Goal: Find specific page/section: Find specific page/section

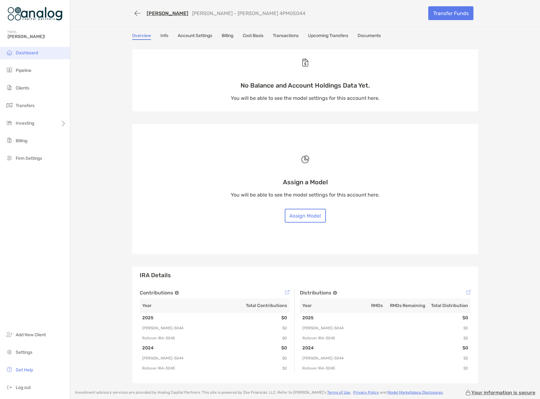
click at [31, 51] on span "Dashboard" at bounding box center [27, 52] width 22 height 5
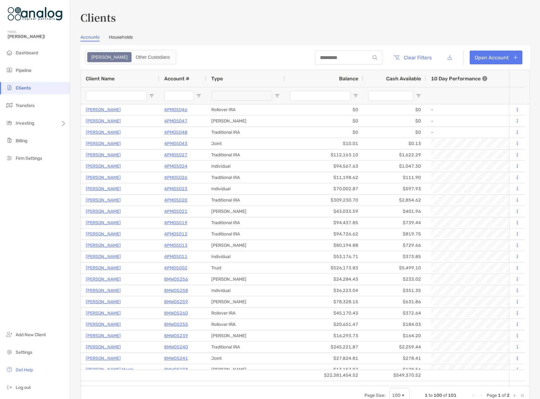
scroll to position [188, 0]
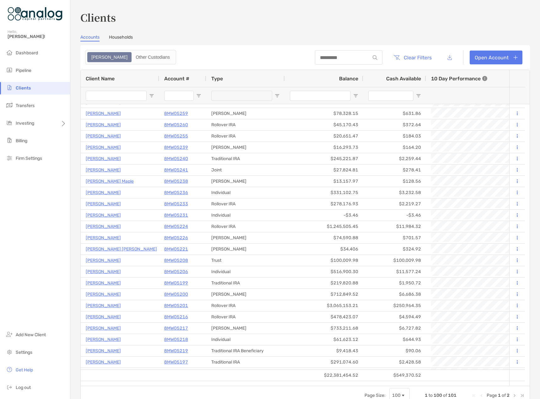
click at [97, 98] on input "Client Name Filter Input" at bounding box center [116, 96] width 61 height 10
type input "****"
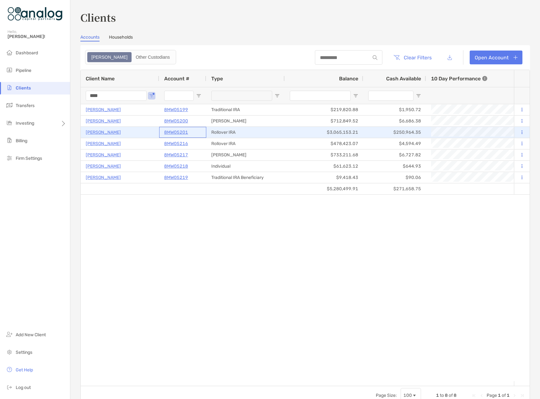
click at [180, 133] on p "8MW05201" at bounding box center [176, 132] width 24 height 8
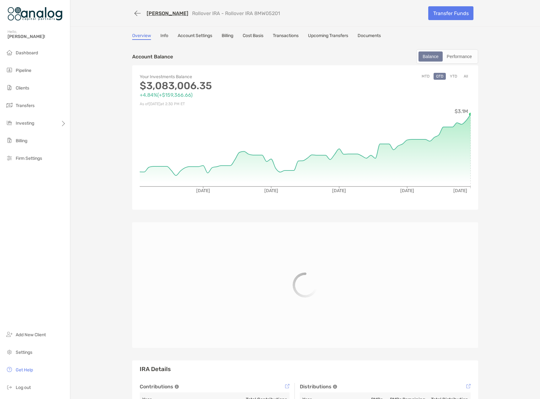
click at [285, 37] on link "Transactions" at bounding box center [286, 36] width 26 height 7
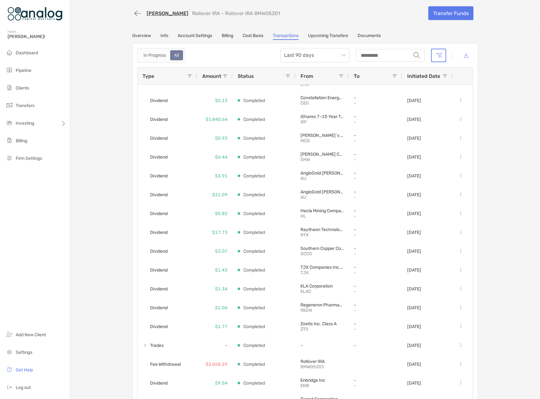
scroll to position [345, 0]
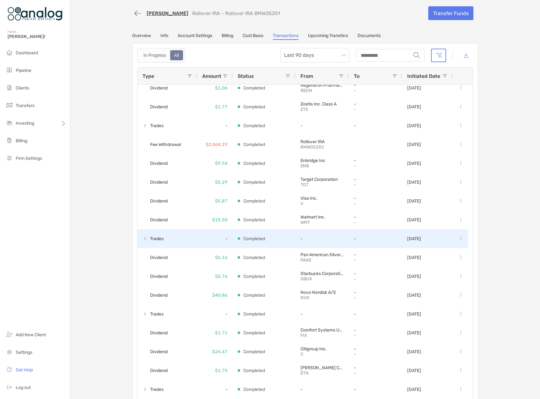
click at [143, 237] on span at bounding box center [145, 238] width 5 height 5
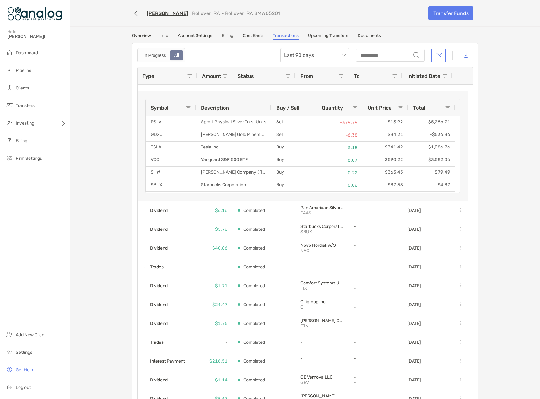
scroll to position [471, 0]
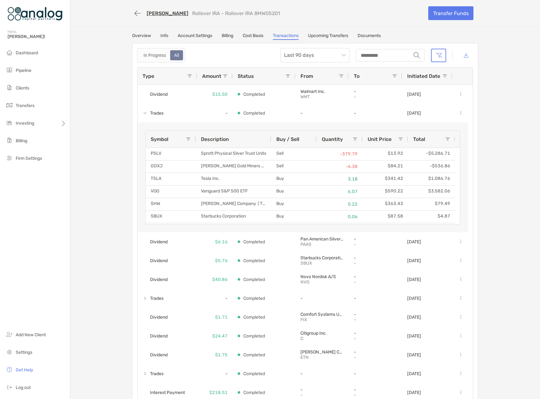
click at [494, 108] on div "David Lynn Rollover IRA - Rollover IRA 8MW05201 Transfer Funds Overview Info Ac…" at bounding box center [305, 204] width 470 height 409
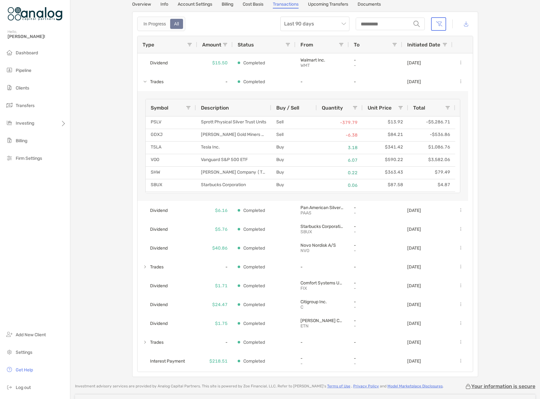
scroll to position [63, 0]
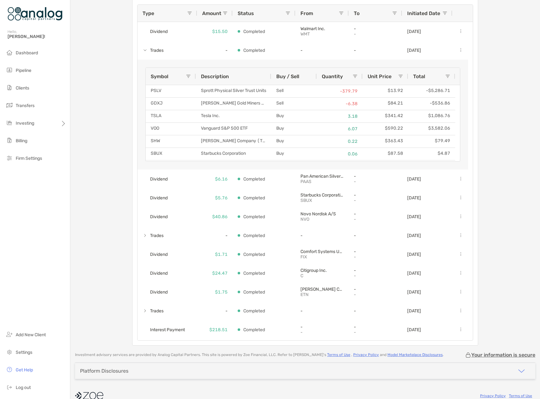
drag, startPoint x: 502, startPoint y: 150, endPoint x: 512, endPoint y: 153, distance: 10.7
click at [502, 150] on div "David Lynn Rollover IRA - Rollover IRA 8MW05201 Transfer Funds Overview Info Ac…" at bounding box center [305, 141] width 470 height 409
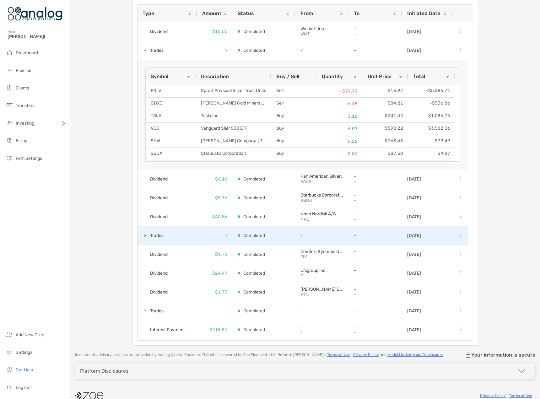
click at [146, 234] on span "Trades" at bounding box center [154, 235] width 22 height 10
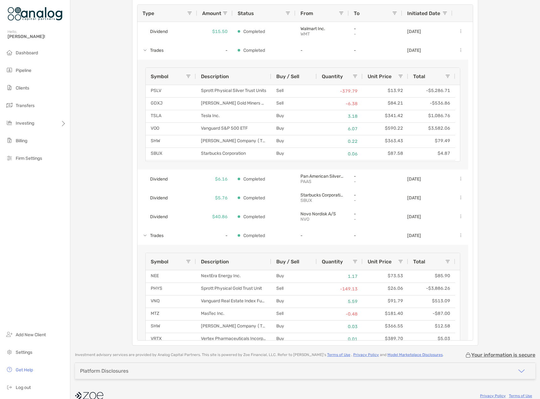
click at [138, 272] on div "Symbol Description Buy / Sell Quantity Unit Price Total MSTR MicroStrategy Inco…" at bounding box center [303, 300] width 331 height 110
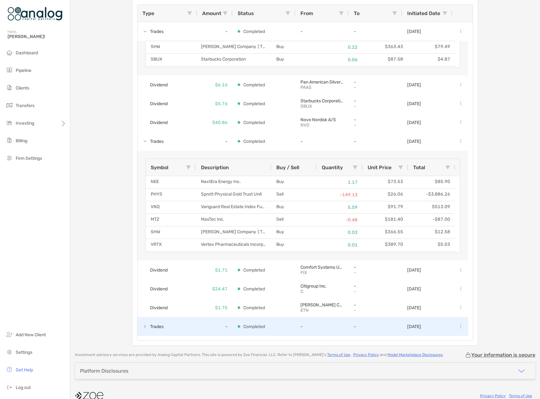
click at [143, 326] on span at bounding box center [145, 326] width 5 height 5
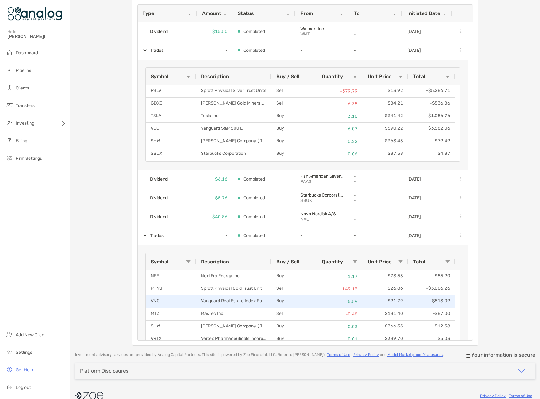
scroll to position [0, 0]
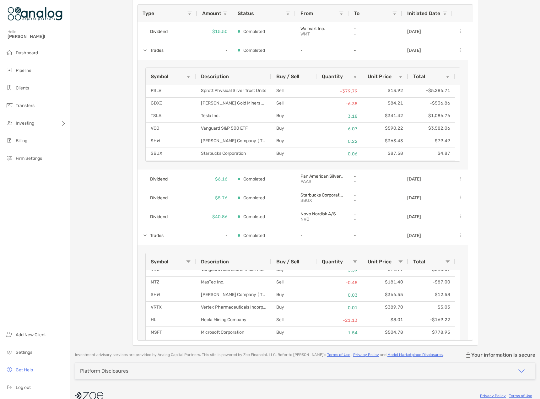
click at [127, 215] on div "Overview Info Account Settings Billing Cost Basis Transactions Upcoming Transfe…" at bounding box center [305, 158] width 359 height 376
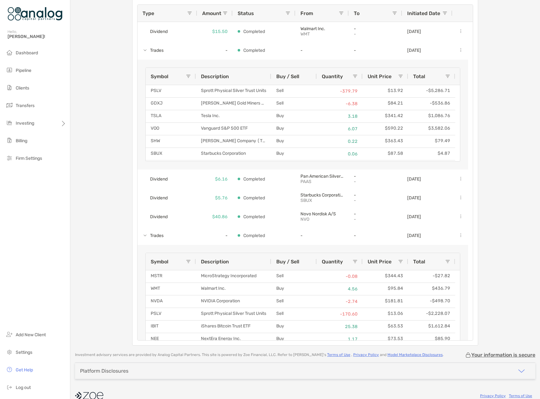
click at [507, 219] on div "David Lynn Rollover IRA - Rollover IRA 8MW05201 Transfer Funds Overview Info Ac…" at bounding box center [305, 141] width 470 height 409
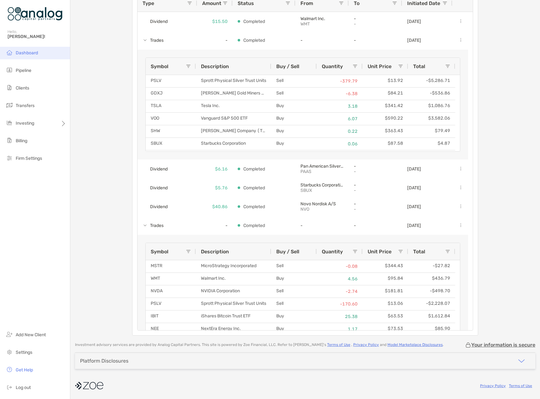
click at [30, 53] on span "Dashboard" at bounding box center [27, 52] width 22 height 5
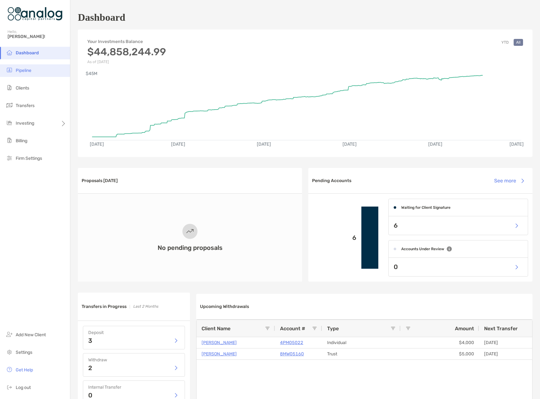
click at [15, 72] on li "Pipeline" at bounding box center [35, 70] width 70 height 13
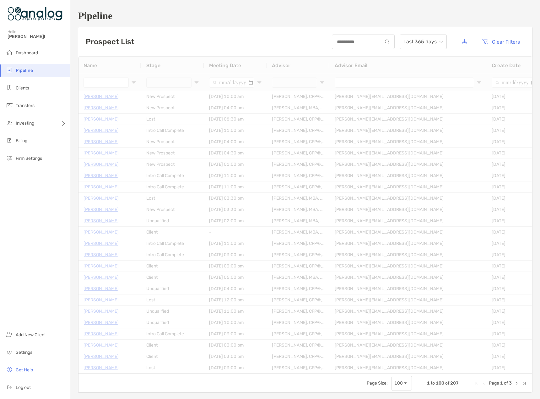
type input "**********"
type input "****"
type input "**********"
